Goal: Task Accomplishment & Management: Manage account settings

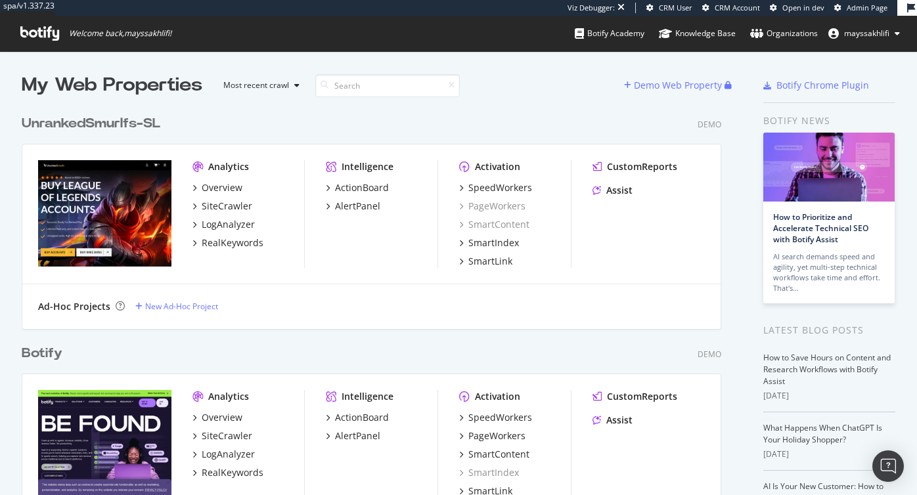
scroll to position [495, 917]
click at [791, 32] on div "Organizations" at bounding box center [784, 33] width 68 height 13
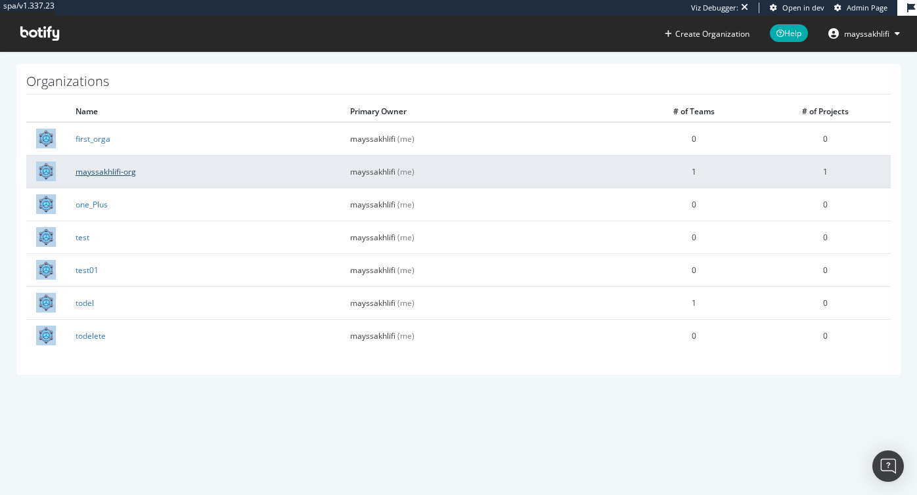
click at [114, 171] on link "mayssakhlifi-org" at bounding box center [106, 171] width 60 height 11
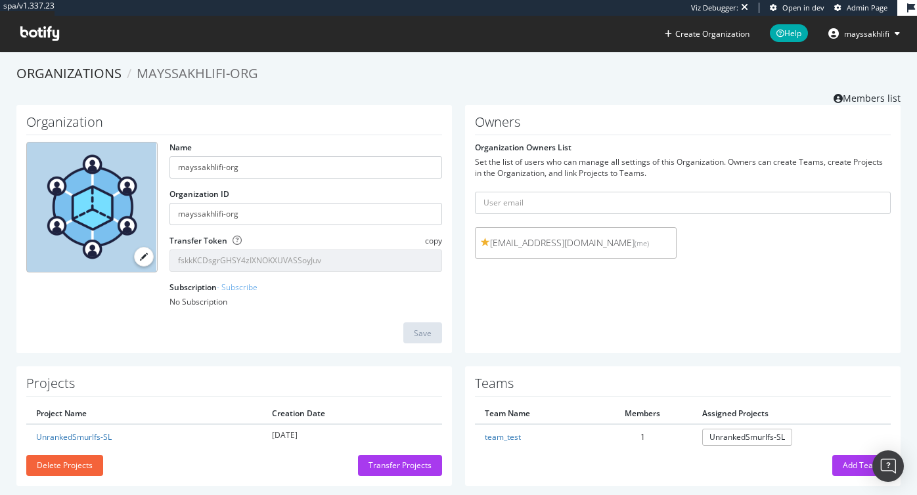
scroll to position [16, 0]
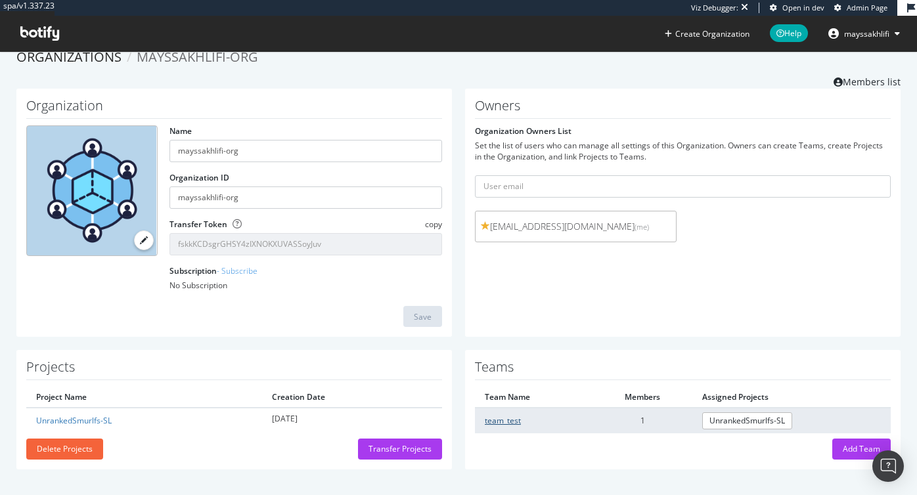
click at [493, 415] on link "team_test" at bounding box center [503, 420] width 36 height 11
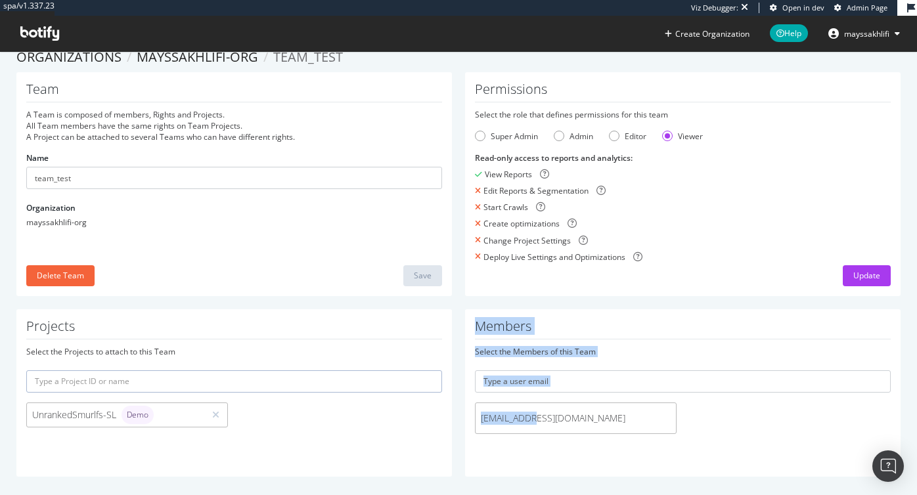
drag, startPoint x: 543, startPoint y: 415, endPoint x: 437, endPoint y: 414, distance: 106.5
click at [437, 414] on div "Projects Select the Projects to attach to this Team UnrankedSmurlfs-SL Demo Mem…" at bounding box center [459, 399] width 898 height 181
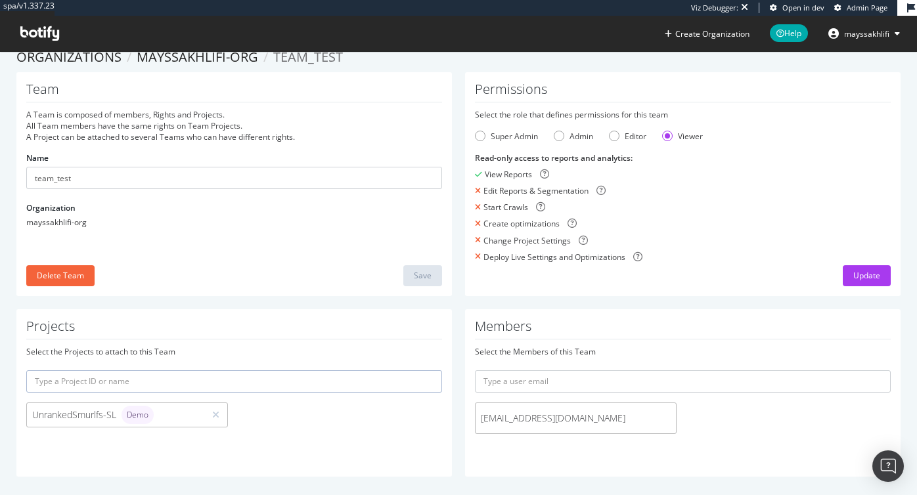
click at [676, 283] on div "Update" at bounding box center [683, 275] width 416 height 21
click at [856, 35] on span "mayssakhlifi" at bounding box center [866, 33] width 45 height 11
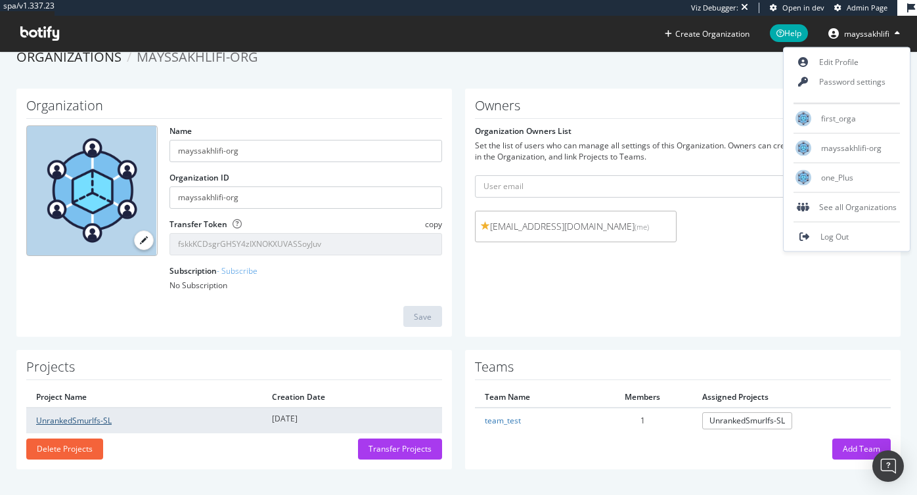
click at [81, 418] on link "UnrankedSmurlfs-SL" at bounding box center [74, 420] width 76 height 11
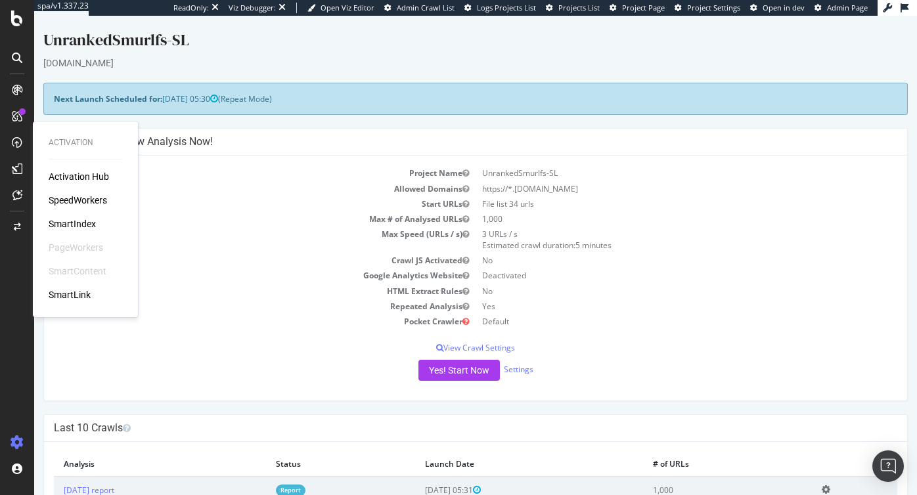
click at [77, 225] on div "SmartIndex" at bounding box center [72, 224] width 47 height 13
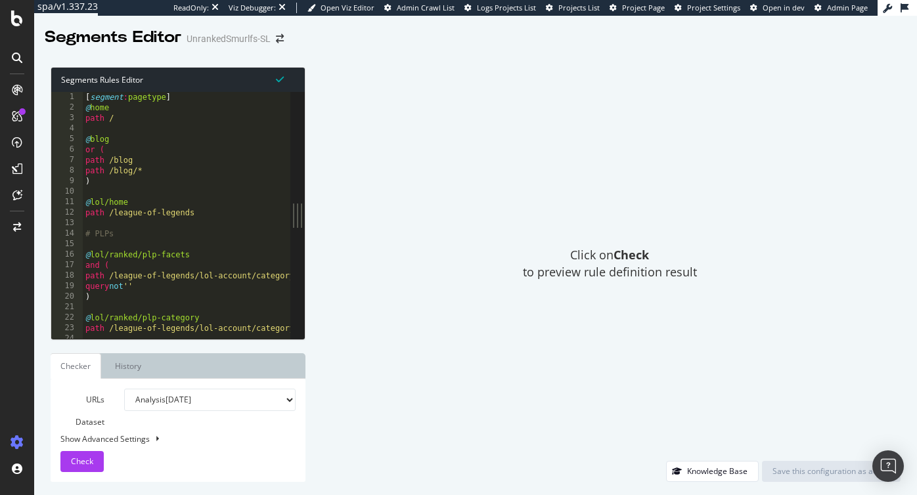
click at [191, 212] on div "[ segment : pagetype ] @ home path / @ blog or ( path /blog path /blog/* ) @ lo…" at bounding box center [235, 226] width 304 height 268
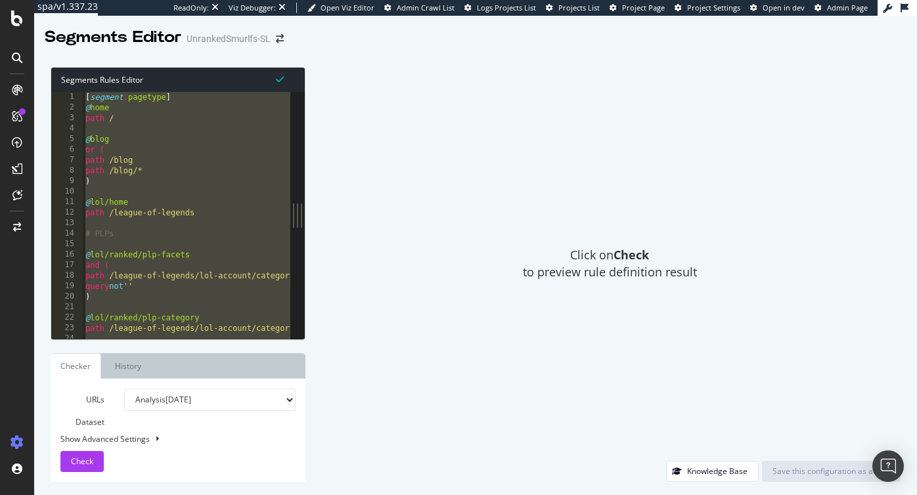
paste textarea "object template"
type textarea "object template"
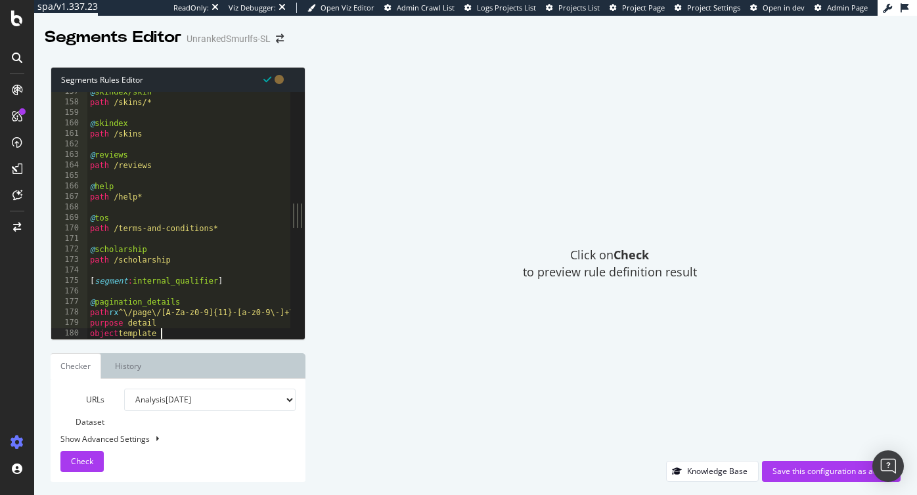
click at [191, 212] on div "@ skindex/skin path /skins/* @ skindex path /skins @ reviews path /reviews @ he…" at bounding box center [239, 221] width 304 height 268
click at [779, 467] on div "Save this configuration as active" at bounding box center [832, 471] width 118 height 11
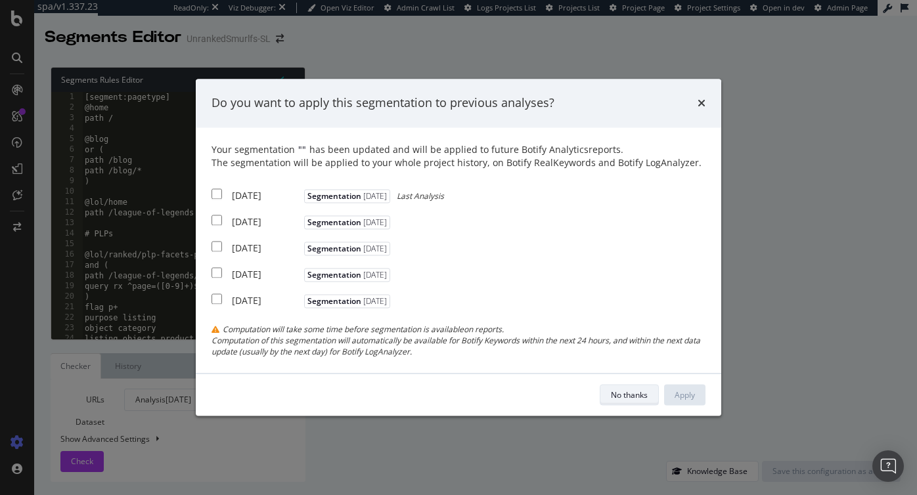
click at [626, 393] on div "No thanks" at bounding box center [629, 395] width 37 height 11
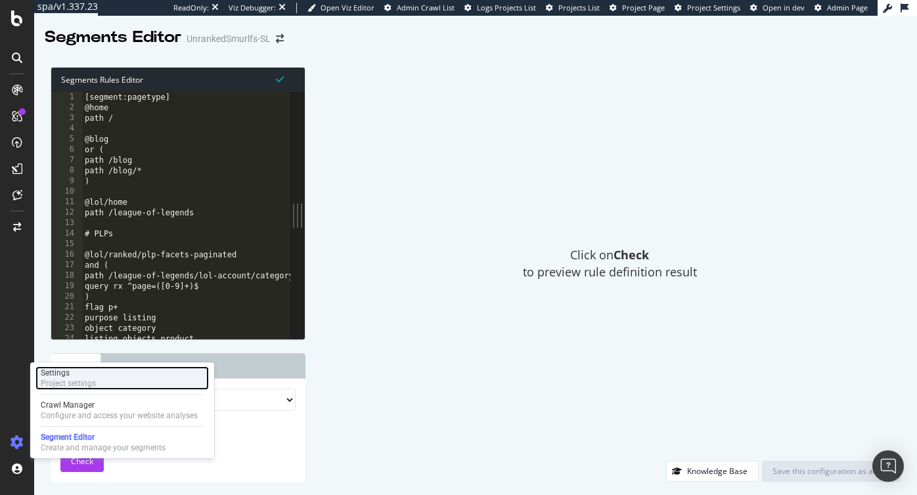
click at [80, 375] on div "Settings" at bounding box center [68, 373] width 55 height 11
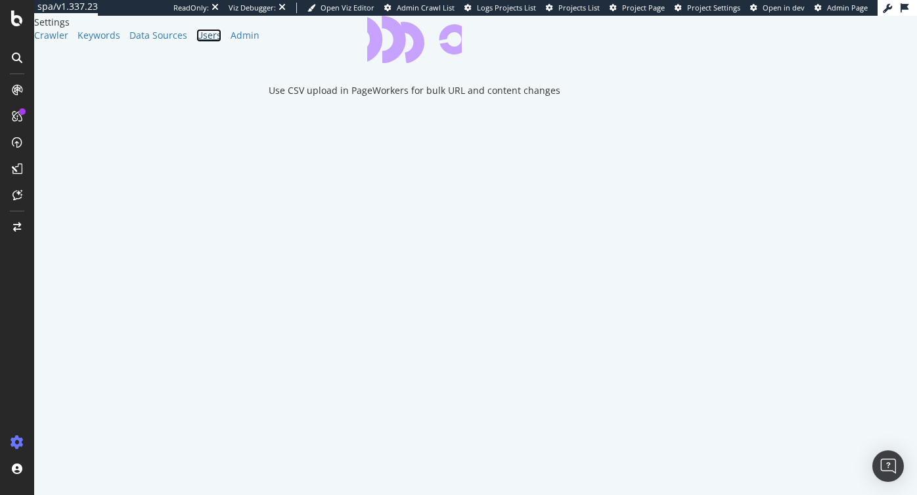
click at [196, 42] on div "Users" at bounding box center [208, 35] width 25 height 13
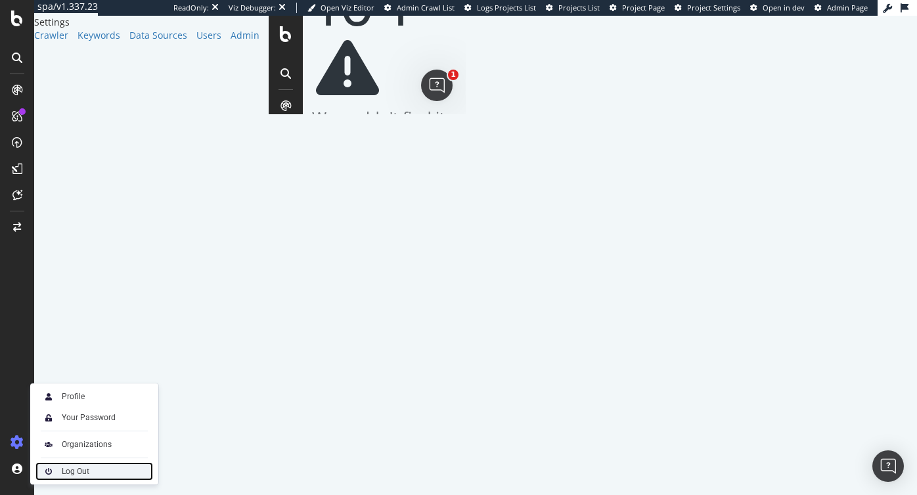
click at [84, 472] on div "Log Out" at bounding box center [76, 472] width 28 height 11
